Goal: Obtain resource: Obtain resource

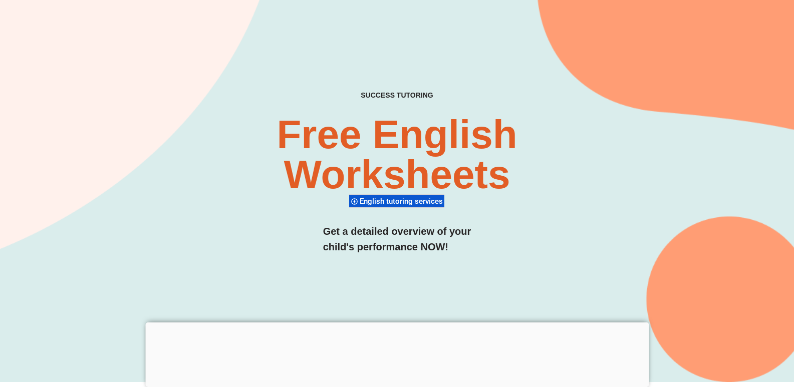
scroll to position [50, 0]
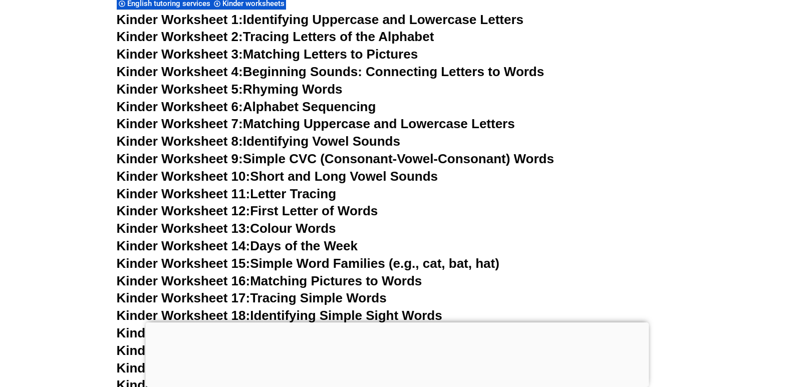
scroll to position [501, 0]
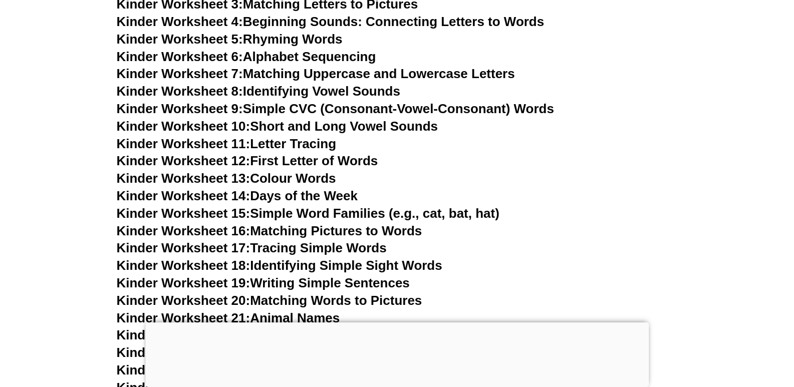
click at [274, 284] on link "Kinder Worksheet 19: Writing Simple Sentences" at bounding box center [263, 282] width 293 height 15
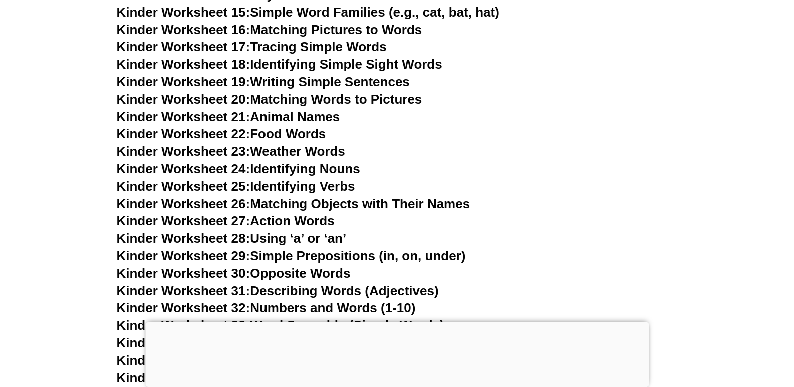
scroll to position [200, 0]
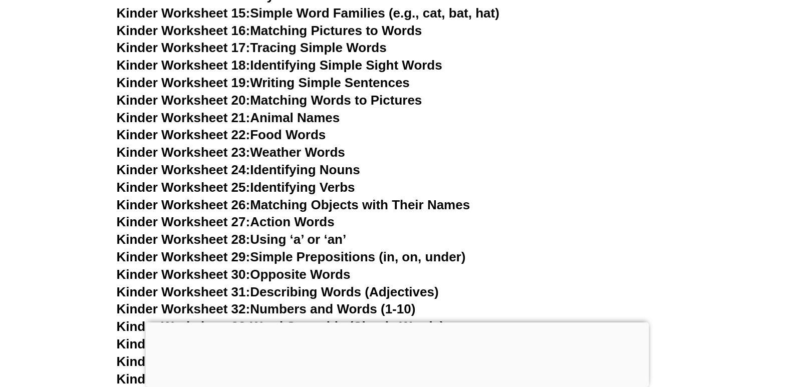
scroll to position [751, 0]
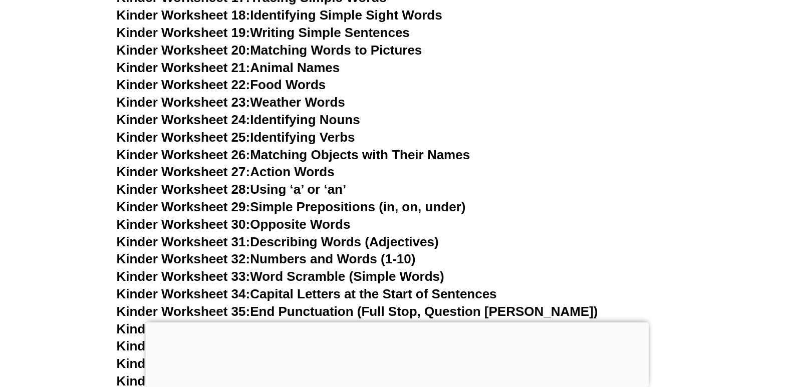
click at [301, 209] on link "Kinder Worksheet 29: Simple Prepositions (in, on, under)" at bounding box center [291, 206] width 349 height 15
click at [319, 227] on link "Kinder Worksheet 30: Opposite Words" at bounding box center [234, 224] width 234 height 15
click at [300, 240] on link "Kinder Worksheet 31: Describing Words (Adjectives)" at bounding box center [278, 241] width 322 height 15
click at [283, 121] on link "Kinder Worksheet 24: Identifying Nouns" at bounding box center [238, 119] width 243 height 15
